Goal: Transaction & Acquisition: Purchase product/service

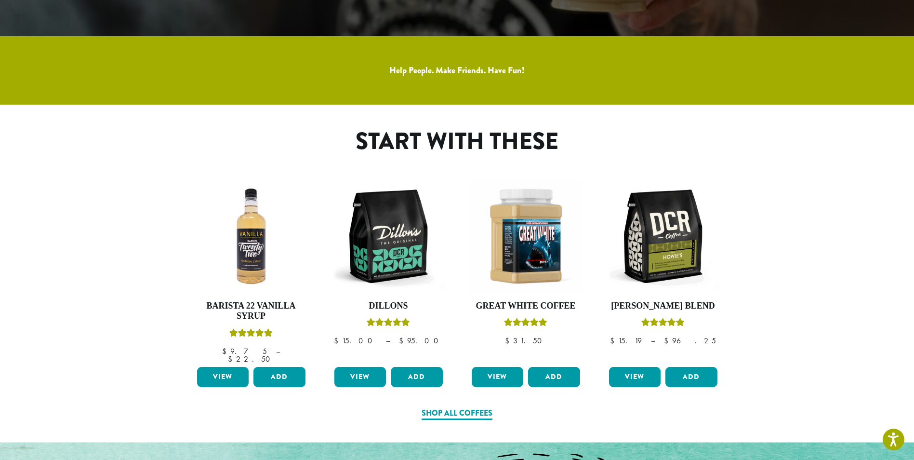
scroll to position [482, 0]
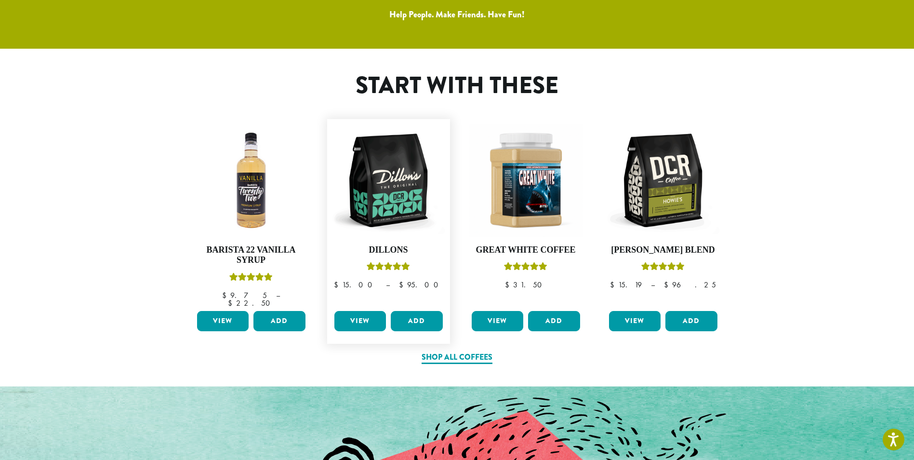
click at [374, 312] on link "View" at bounding box center [361, 321] width 52 height 20
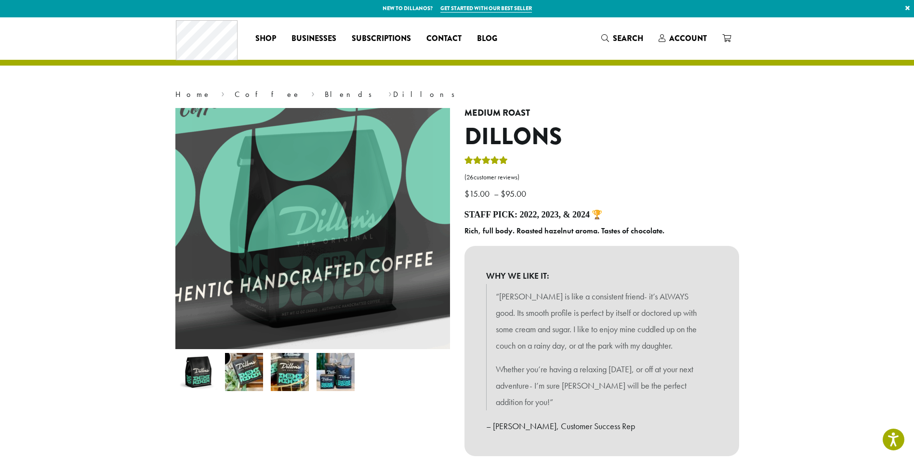
scroll to position [145, 0]
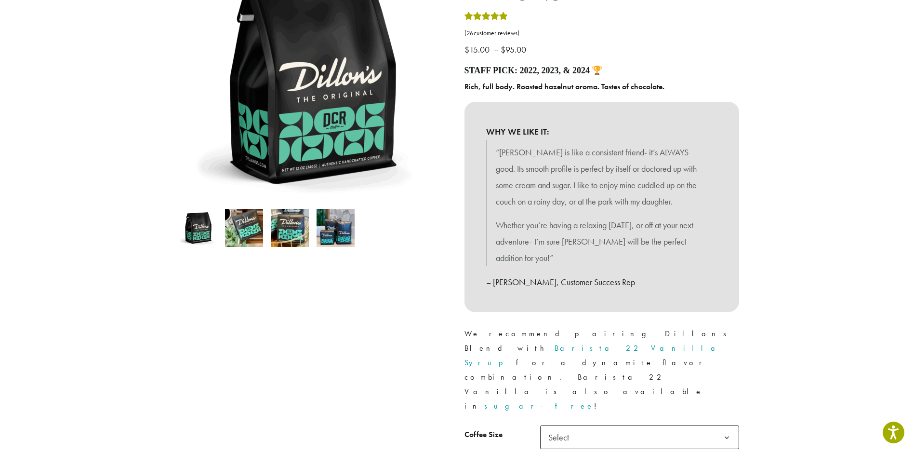
click at [630, 425] on span "Select" at bounding box center [639, 437] width 199 height 24
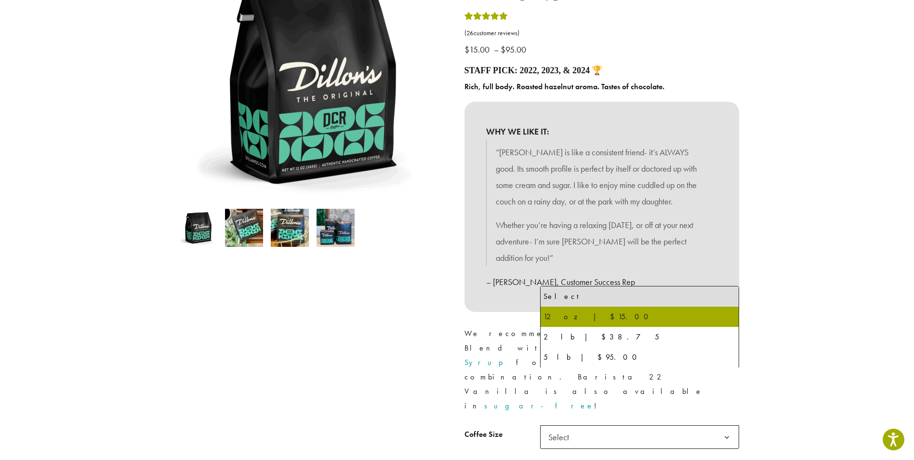
select select "*********"
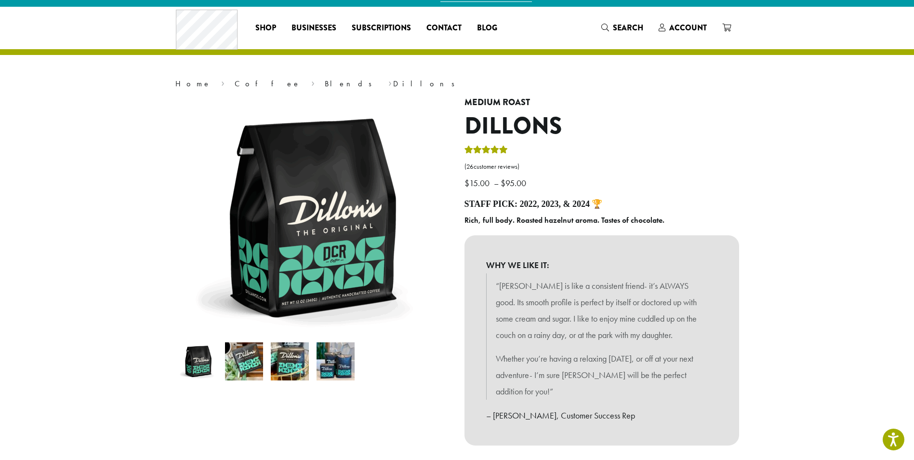
scroll to position [0, 0]
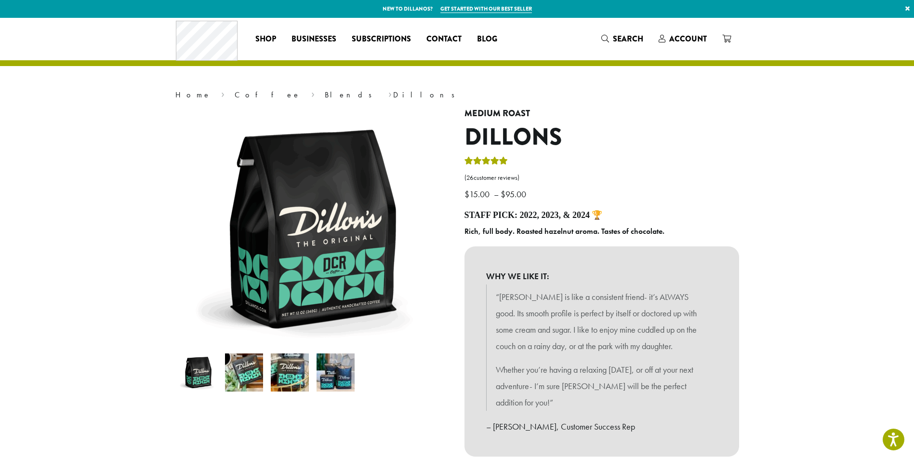
click at [296, 382] on img at bounding box center [290, 372] width 38 height 38
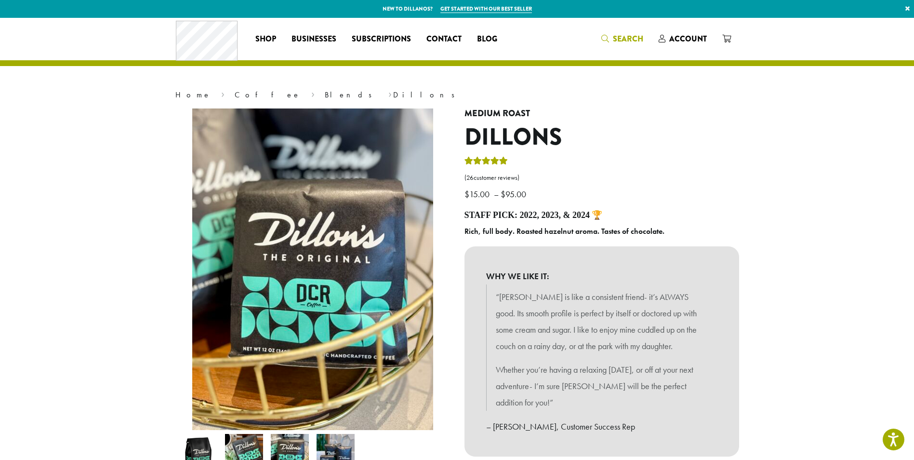
click at [614, 39] on span "Search" at bounding box center [628, 38] width 30 height 11
